Goal: Task Accomplishment & Management: Use online tool/utility

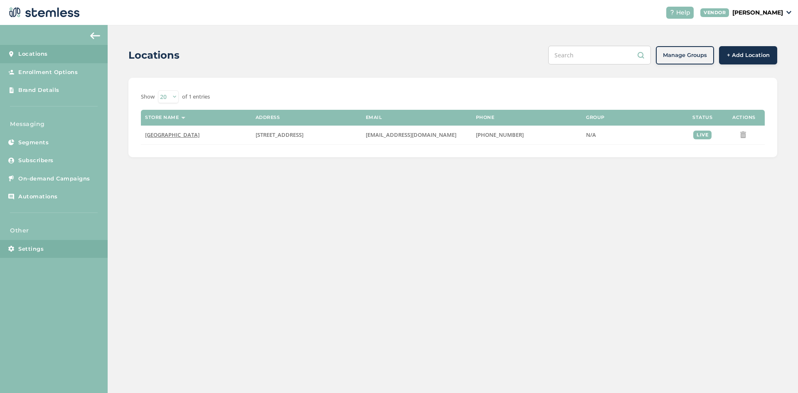
click at [35, 248] on span "Settings" at bounding box center [30, 249] width 25 height 8
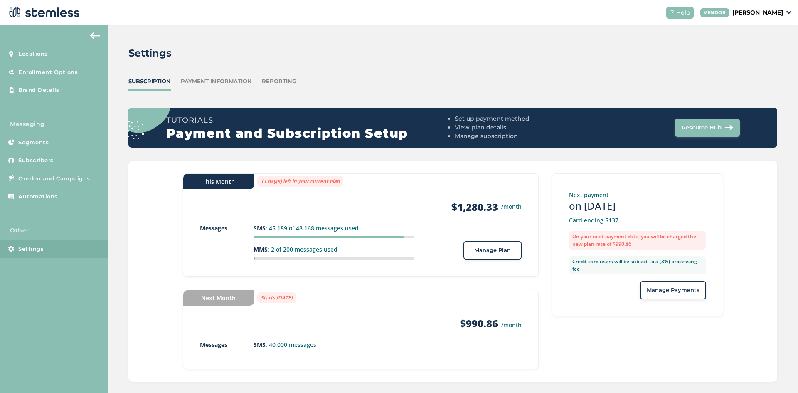
click at [499, 256] on button "Manage Plan" at bounding box center [492, 250] width 58 height 18
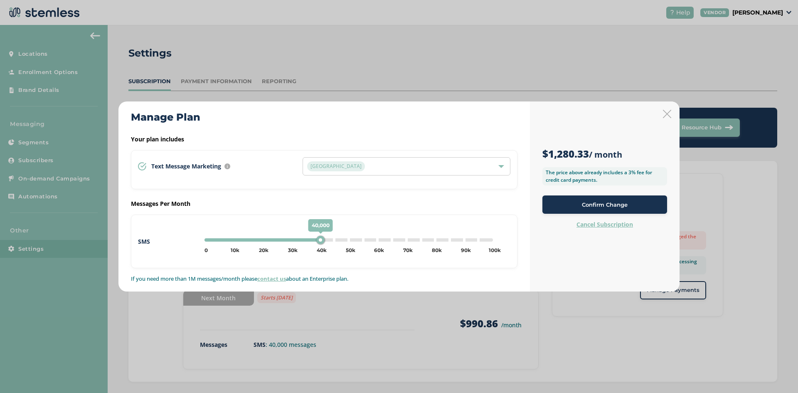
type input "50000"
drag, startPoint x: 319, startPoint y: 239, endPoint x: 349, endPoint y: 241, distance: 30.0
click at [349, 239] on div "50,000" at bounding box center [350, 240] width 8 height 8
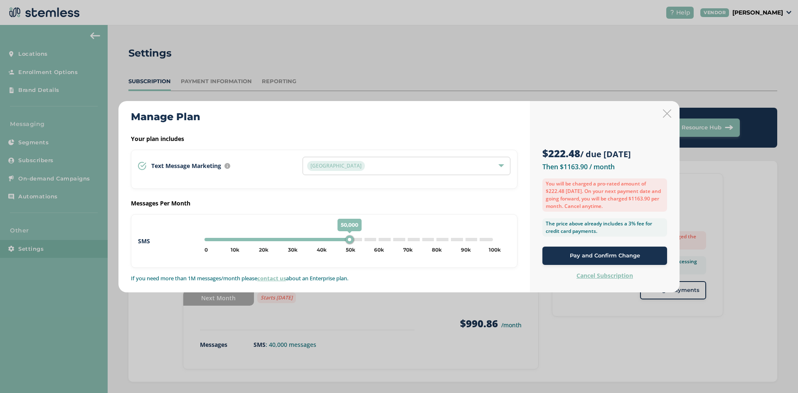
click at [567, 255] on div "Pay and Confirm Change" at bounding box center [604, 255] width 111 height 8
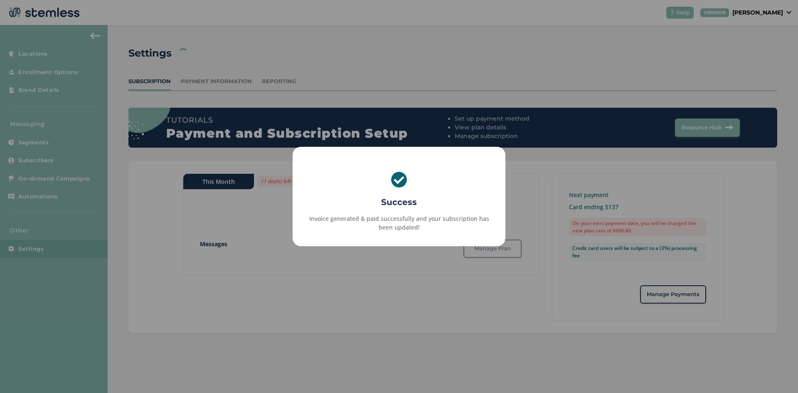
click at [400, 329] on div "× Success Invoice generated & paid successfully and your subscription has been …" at bounding box center [399, 196] width 798 height 393
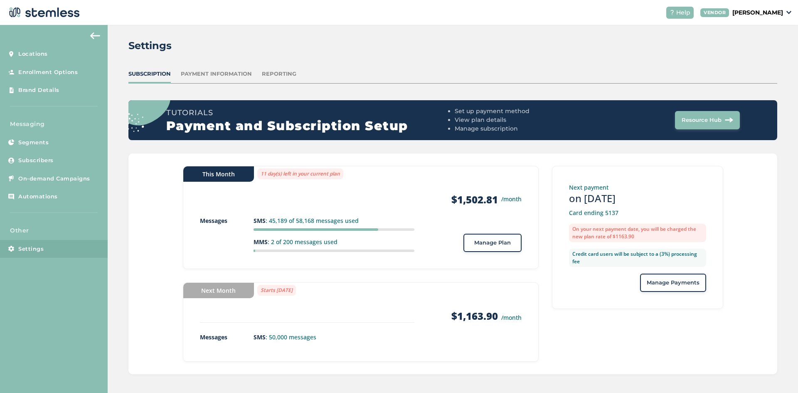
scroll to position [10, 0]
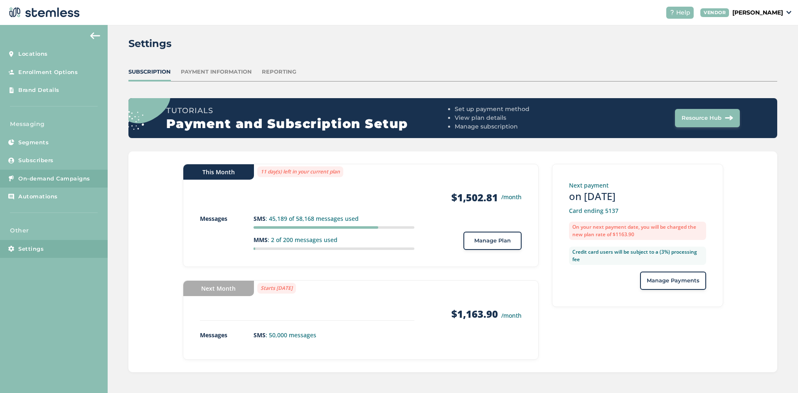
click at [42, 178] on span "On-demand Campaigns" at bounding box center [54, 178] width 72 height 8
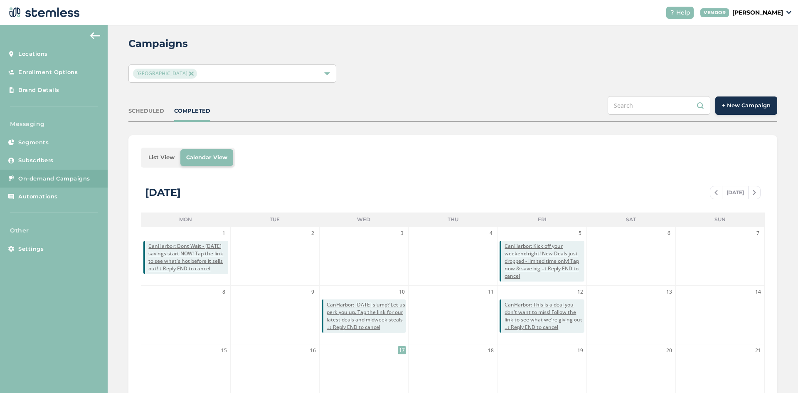
click at [758, 104] on span "+ New Campaign" at bounding box center [746, 105] width 49 height 8
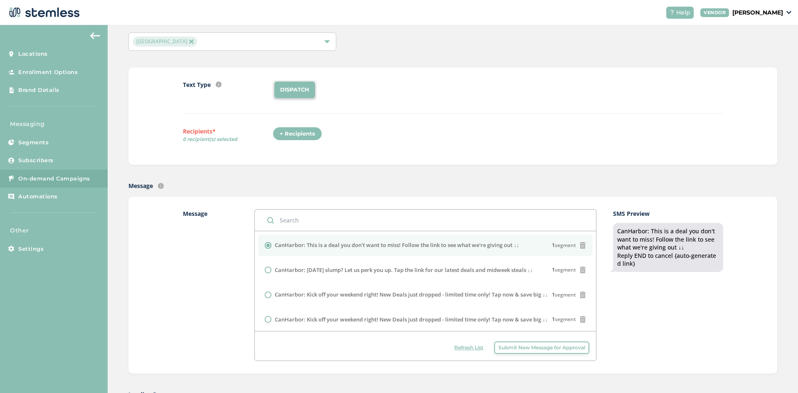
click at [503, 352] on button "Submit New Message for Approval" at bounding box center [541, 347] width 95 height 12
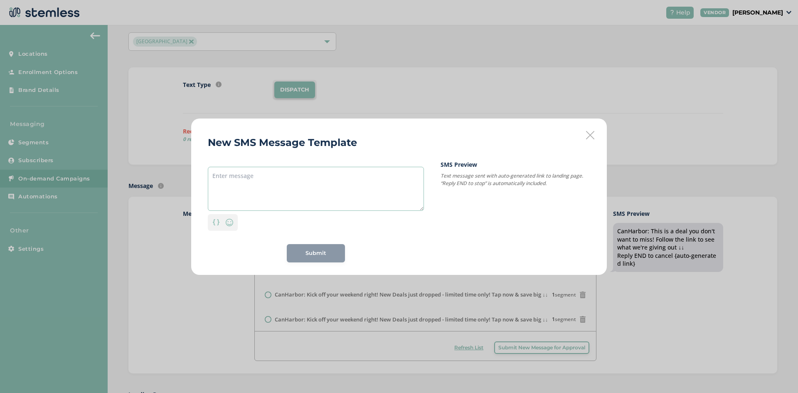
click at [304, 167] on textarea at bounding box center [316, 189] width 216 height 44
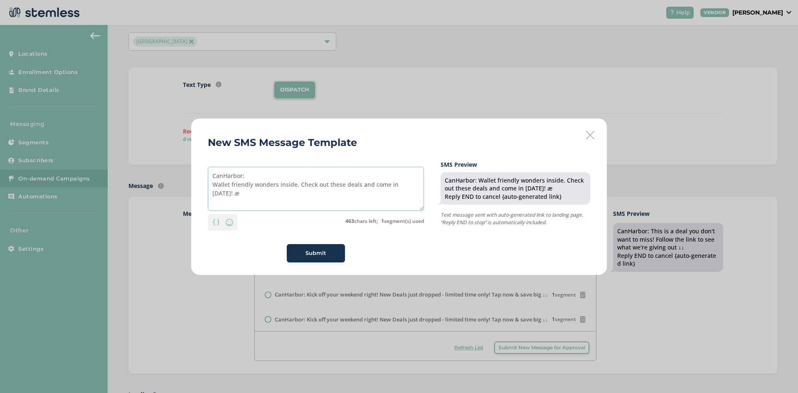
drag, startPoint x: 221, startPoint y: 195, endPoint x: 207, endPoint y: 195, distance: 13.7
click at [207, 195] on div "New SMS Message Template CanHarbor: Wallet friendly wonders inside. Check out t…" at bounding box center [398, 196] width 415 height 156
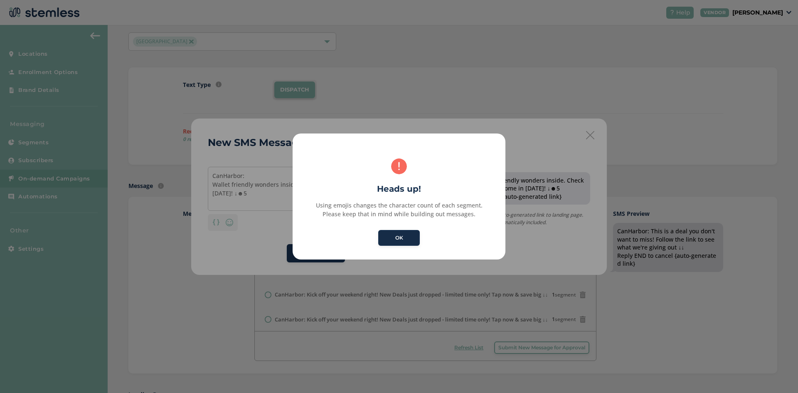
click at [393, 237] on button "OK" at bounding box center [399, 238] width 42 height 16
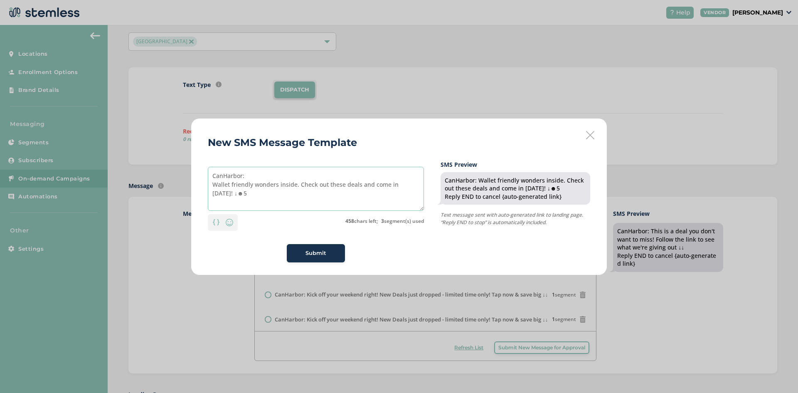
click at [258, 201] on textarea "CanHarbor: Wallet friendly wonders inside. Check out these deals and come in [D…" at bounding box center [316, 189] width 216 height 44
type textarea "CanHarbor: Wallet friendly wonders inside. Check out these deals and come in [D…"
click at [480, 257] on div "SMS Preview CanHarbor: Wallet friendly wonders inside. Check out these deals an…" at bounding box center [515, 211] width 150 height 102
click at [305, 255] on span "Submit" at bounding box center [315, 253] width 21 height 8
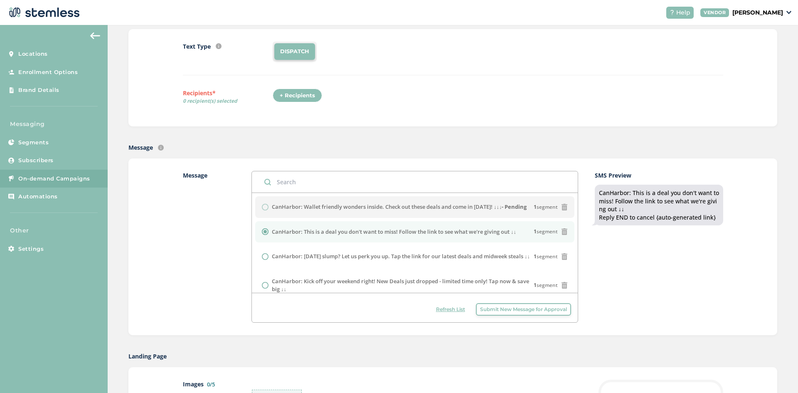
scroll to position [83, 0]
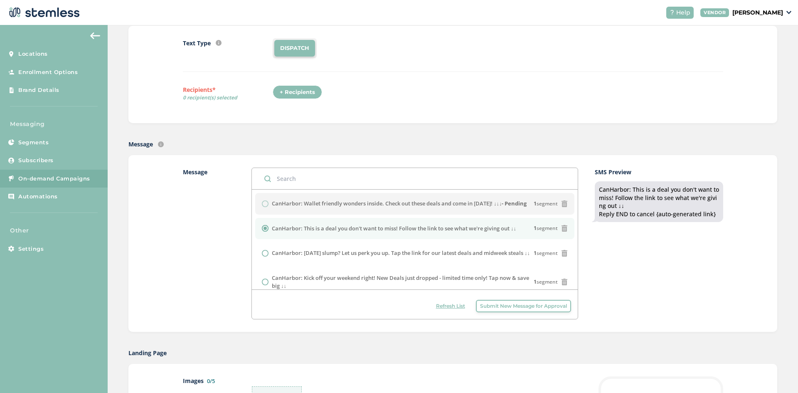
click at [287, 96] on div "+ Recipients" at bounding box center [296, 92] width 49 height 14
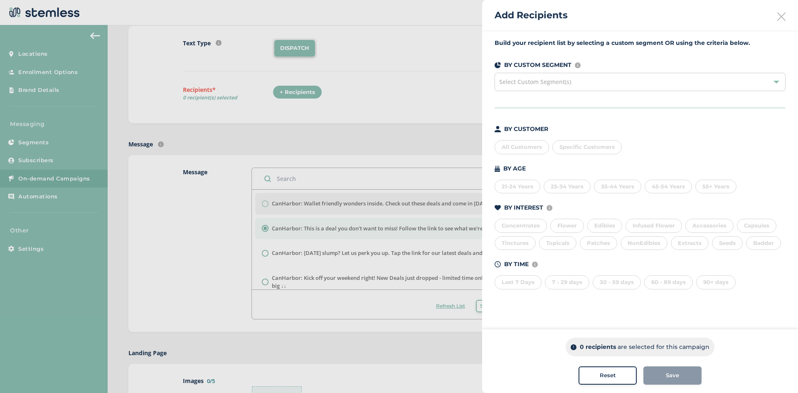
click at [522, 149] on div "All Customers" at bounding box center [521, 147] width 54 height 14
click at [685, 376] on div "Save" at bounding box center [672, 375] width 45 height 8
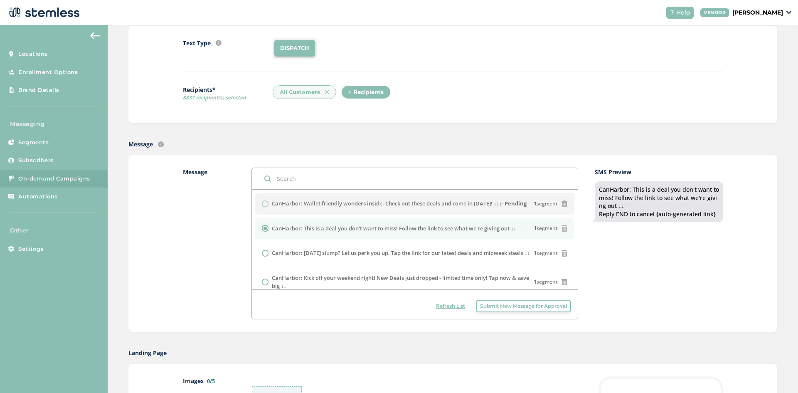
scroll to position [42, 0]
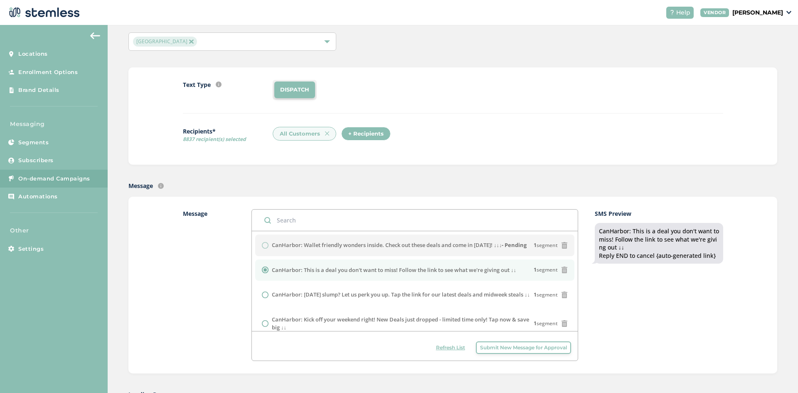
click at [448, 351] on button "Refresh List" at bounding box center [450, 347] width 37 height 12
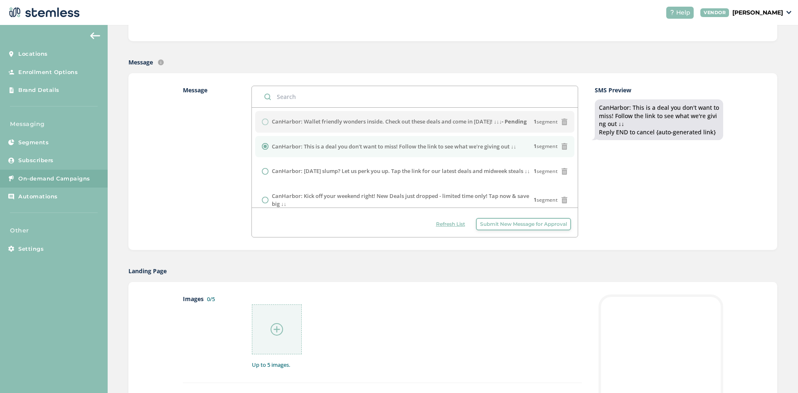
scroll to position [166, 0]
click at [454, 222] on span "Refresh List" at bounding box center [450, 222] width 29 height 7
click at [458, 224] on span "Refresh List" at bounding box center [450, 222] width 29 height 7
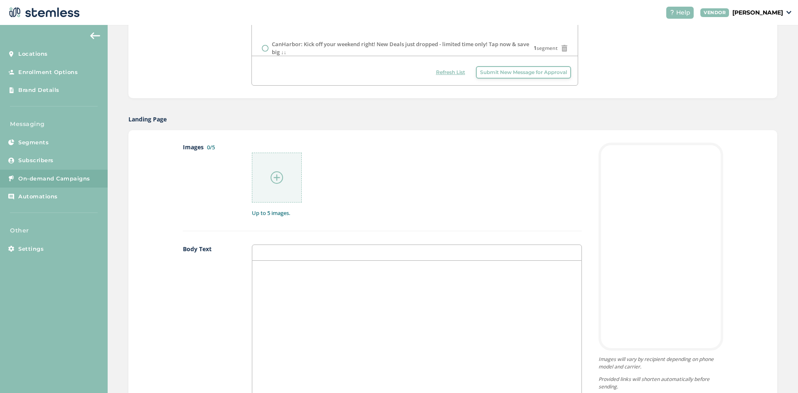
scroll to position [332, 0]
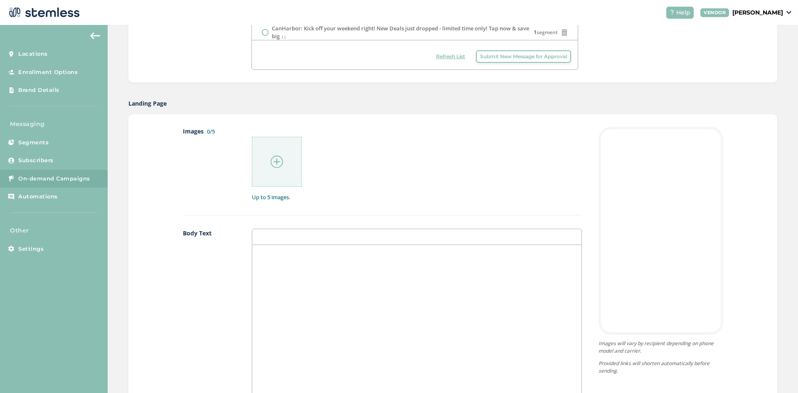
click at [292, 171] on div at bounding box center [277, 162] width 50 height 50
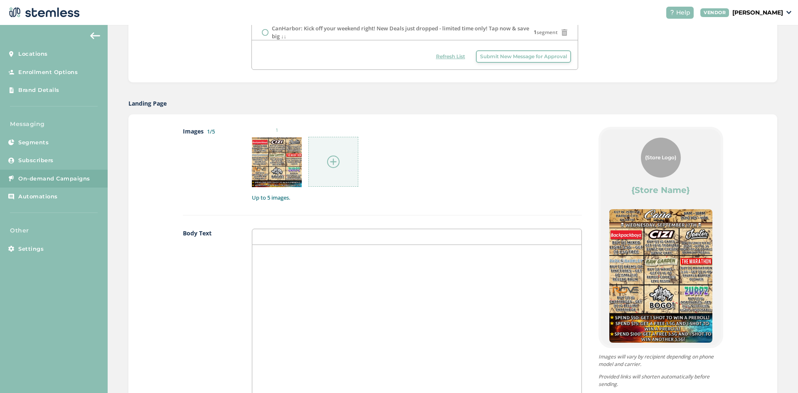
click at [326, 172] on div at bounding box center [333, 162] width 50 height 50
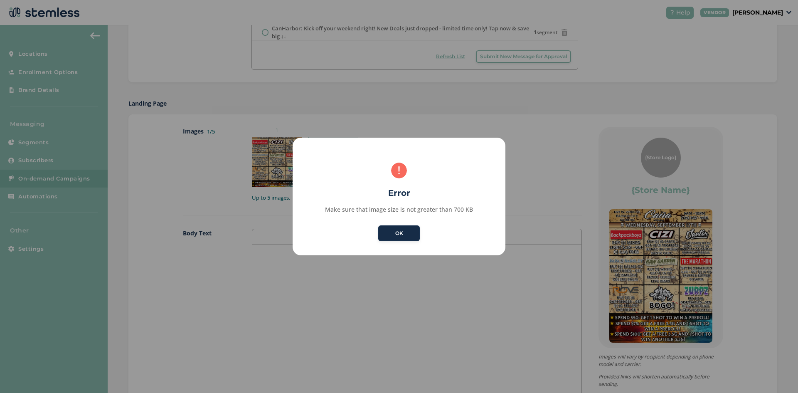
click at [395, 235] on button "OK" at bounding box center [399, 233] width 42 height 16
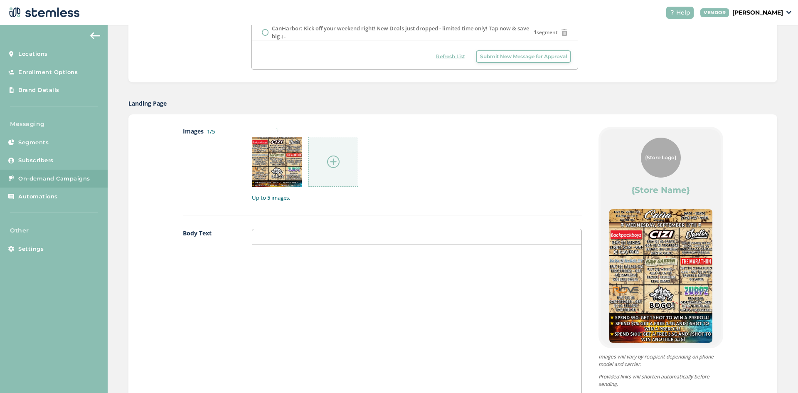
click at [340, 177] on div at bounding box center [333, 162] width 50 height 50
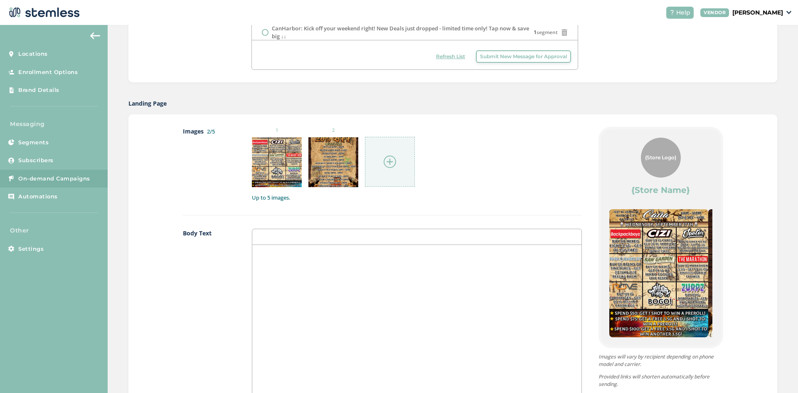
click at [393, 163] on img at bounding box center [389, 161] width 12 height 12
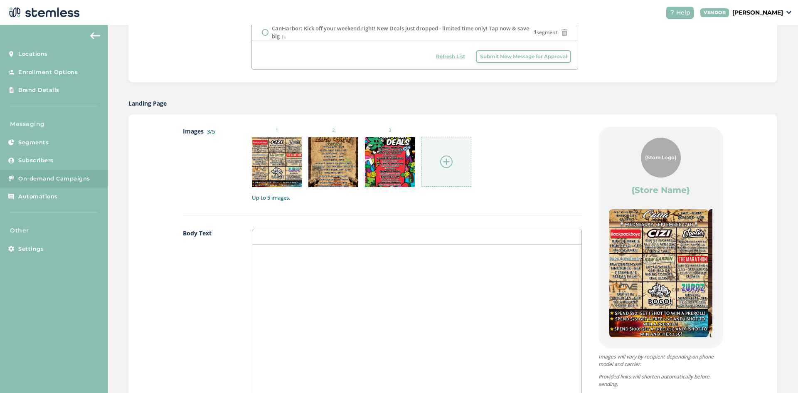
click at [426, 168] on div at bounding box center [446, 162] width 50 height 50
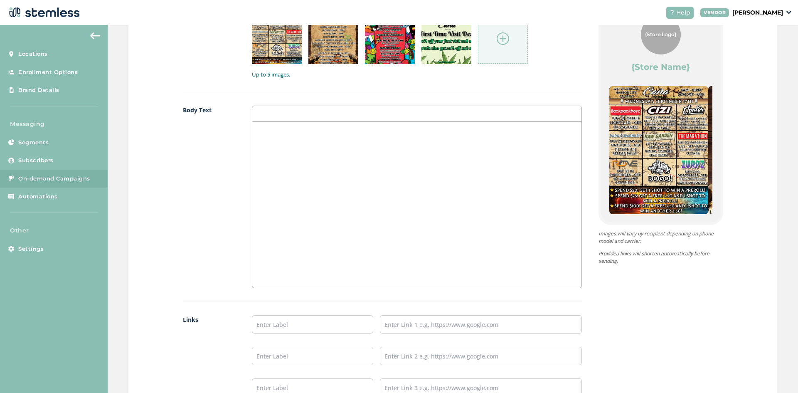
scroll to position [457, 0]
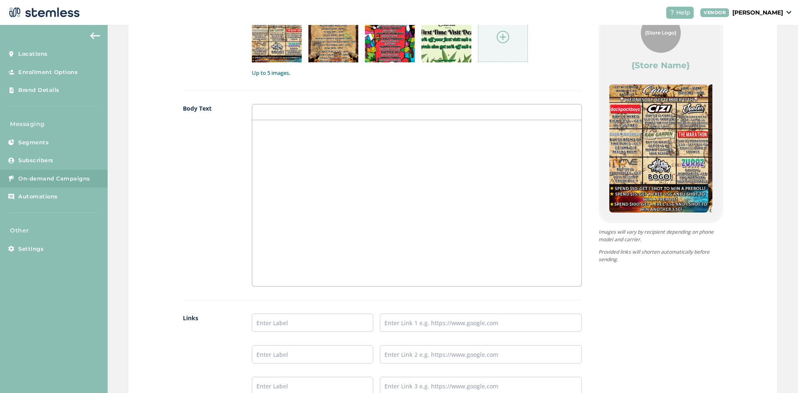
click at [268, 143] on div at bounding box center [416, 203] width 329 height 166
click at [329, 321] on input "text" at bounding box center [312, 322] width 121 height 18
type input "Menu"
click at [310, 354] on input "text" at bounding box center [312, 354] width 121 height 18
type input "Instagram"
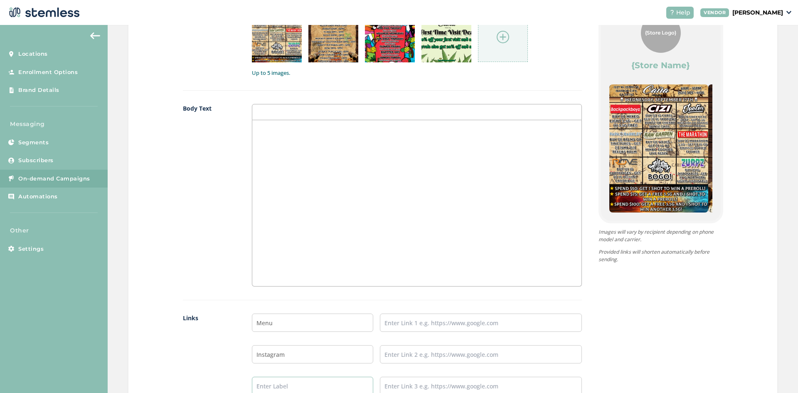
click at [284, 388] on input "text" at bounding box center [312, 385] width 121 height 18
type input "TikTok"
click at [197, 262] on label "Body Text" at bounding box center [209, 195] width 53 height 182
click at [290, 158] on div at bounding box center [416, 203] width 329 height 166
click at [263, 132] on p "🔥🔥" at bounding box center [416, 128] width 316 height 7
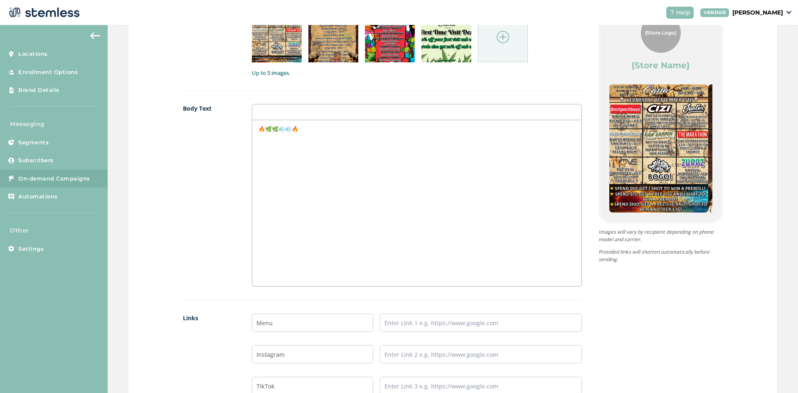
click at [288, 128] on p "🔥🌿🌿💨💨🔥" at bounding box center [416, 128] width 316 height 7
click at [270, 128] on p "🔥🌿🌿💨🔥" at bounding box center [416, 128] width 316 height 7
click at [284, 132] on p "🔥🌿🌿💨🔥" at bounding box center [416, 128] width 316 height 7
click at [269, 128] on p "🔥🌿🌿🔥" at bounding box center [416, 128] width 316 height 7
click at [279, 129] on p "🔥🌿💨💨🌿🔥" at bounding box center [416, 128] width 316 height 7
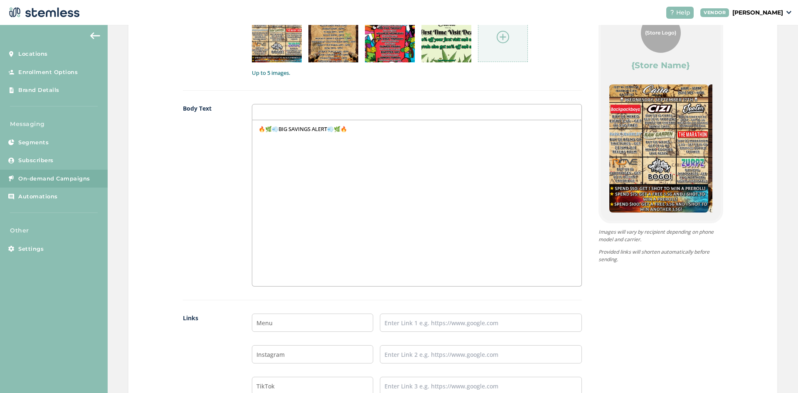
click at [403, 132] on p "🔥🌿💨BIG SAVINGS ALERT💨🌿🔥" at bounding box center [416, 128] width 316 height 7
click at [266, 156] on div "🔥🌿💨BIG SAVINGS ALERT💨🌿🔥 We've got DEALS on DEALS on DEALS 🤯💸 ✨✨" at bounding box center [416, 203] width 329 height 166
click at [306, 152] on p "✨ Tons of BOGOs ✨" at bounding box center [416, 151] width 316 height 7
click at [412, 150] on p "✨ Tons of BOGOs ➕ crazy promos all week long✨" at bounding box center [416, 151] width 316 height 7
click at [266, 174] on div "🔥🌿💨BIG SAVINGS ALERT💨🌿🔥 We've got DEALS on DEALS on DEALS 🤯💸 ✨ Tons of BOGOs ➕ …" at bounding box center [416, 203] width 329 height 166
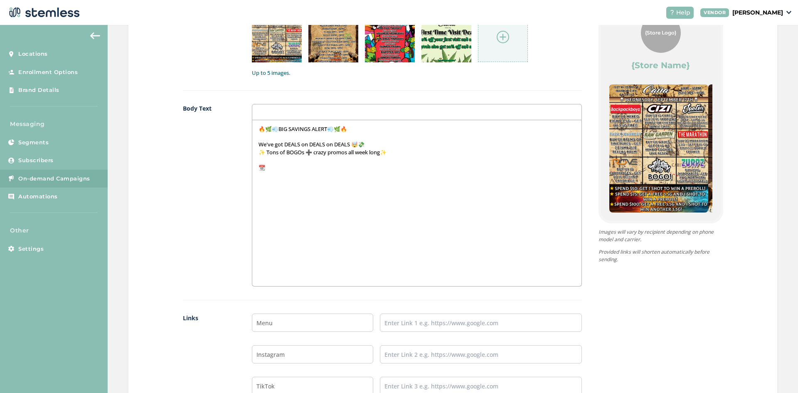
click at [290, 169] on p "📆" at bounding box center [416, 167] width 316 height 7
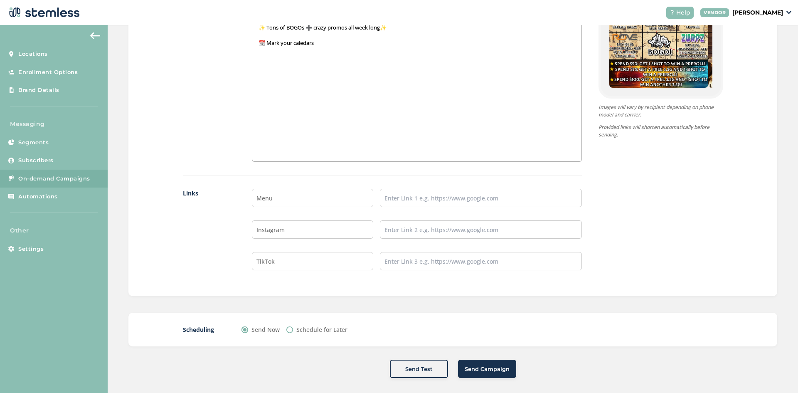
scroll to position [415, 0]
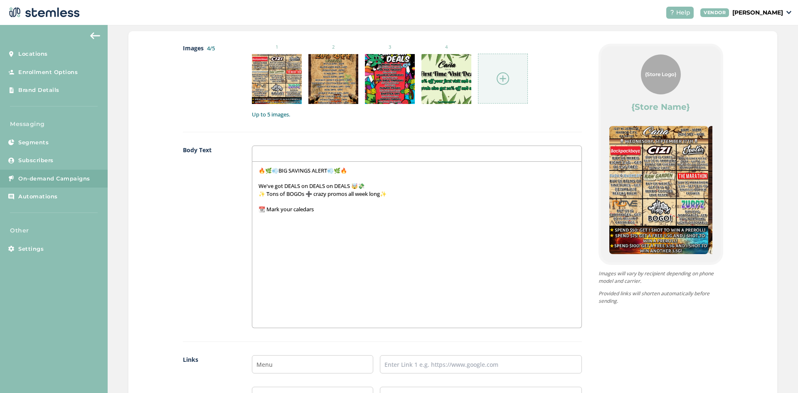
click at [303, 213] on p "📆 Mark your caledars" at bounding box center [416, 208] width 316 height 7
click at [367, 207] on p "📆 Mark your calendars" at bounding box center [416, 208] width 316 height 7
click at [473, 211] on p "📆 Mark your calendars 👉 [DATE] (the 20th) the WHOLE STORE IS 20% OFF🎉" at bounding box center [416, 208] width 316 height 7
click at [514, 215] on div "🔥🌿💨BIG SAVINGS ALERT💨🌿🔥 We've got DEALS on DEALS on DEALS 🤯💸 ✨ Tons of BOGOs ➕ …" at bounding box center [416, 245] width 329 height 166
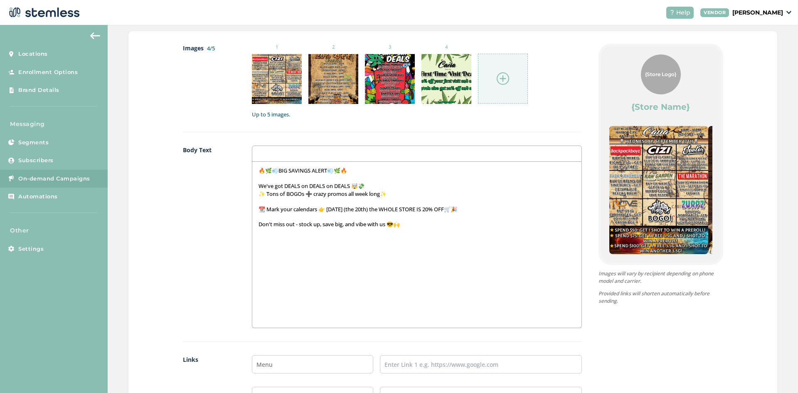
click at [441, 231] on div "🔥🌿💨BIG SAVINGS ALERT💨🌿🔥 We've got DEALS on DEALS on DEALS 🤯💸 ✨ Tons of BOGOs ➕ …" at bounding box center [416, 245] width 329 height 166
click at [263, 241] on p "🚪🚪" at bounding box center [416, 239] width 316 height 7
click at [279, 244] on div "🔥🌿💨BIG SAVINGS ALERT💨🌿🔥 We've got DEALS on DEALS on DEALS 🤯💸 ✨ Tons of BOGOs ➕ …" at bounding box center [416, 245] width 329 height 166
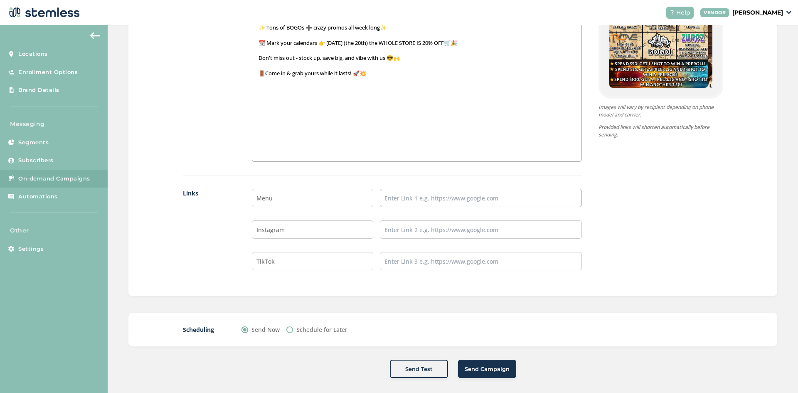
click at [403, 195] on input "text" at bounding box center [481, 198] width 202 height 18
type input "[URL][DOMAIN_NAME]"
click at [431, 233] on input "text" at bounding box center [481, 229] width 202 height 18
type input "[URL][DOMAIN_NAME]"
click at [437, 264] on input "text" at bounding box center [481, 261] width 202 height 18
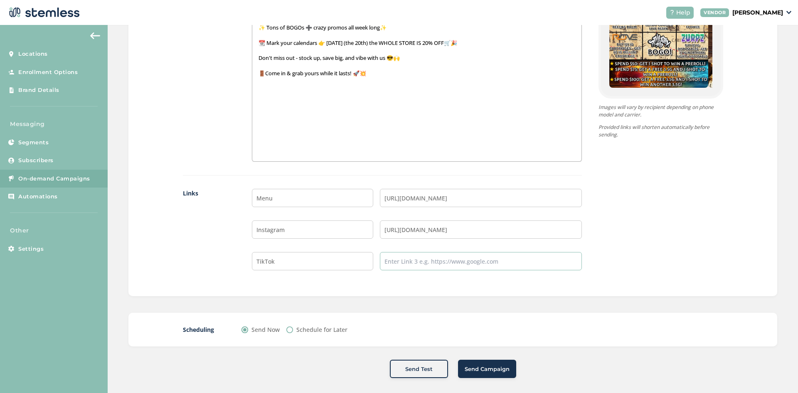
type input "[URL][DOMAIN_NAME][DOMAIN_NAME]"
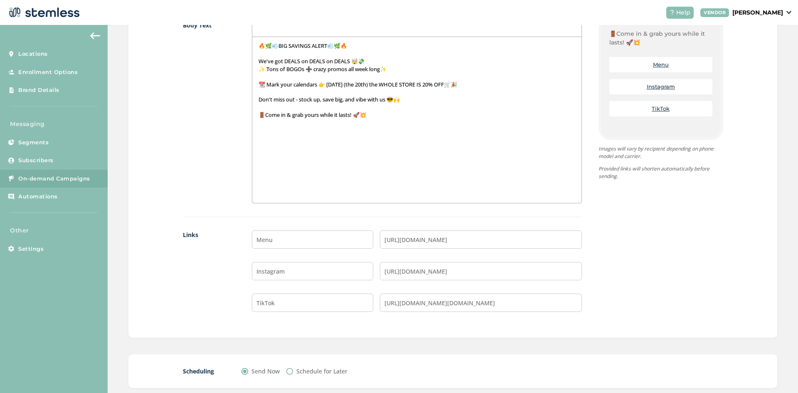
scroll to position [587, 0]
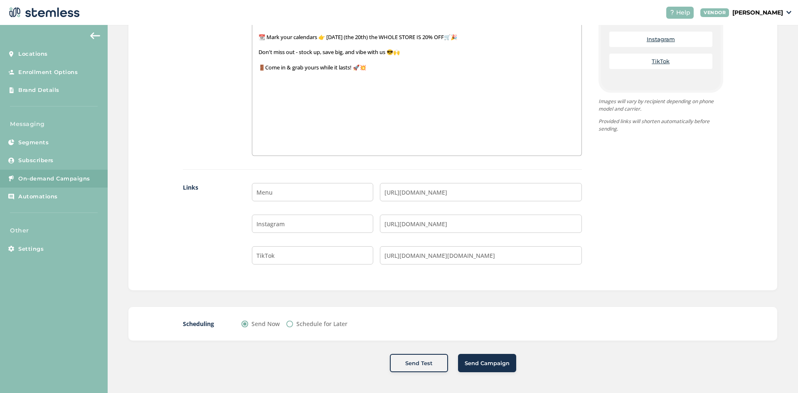
click at [474, 364] on span "Send Campaign" at bounding box center [486, 363] width 45 height 8
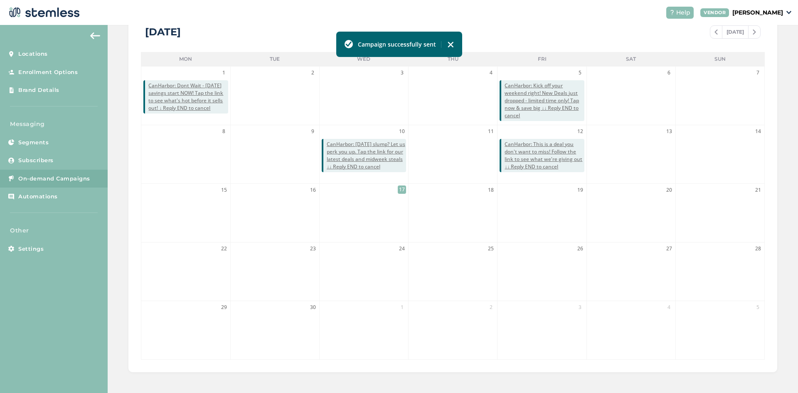
scroll to position [170, 0]
